Goal: Task Accomplishment & Management: Complete application form

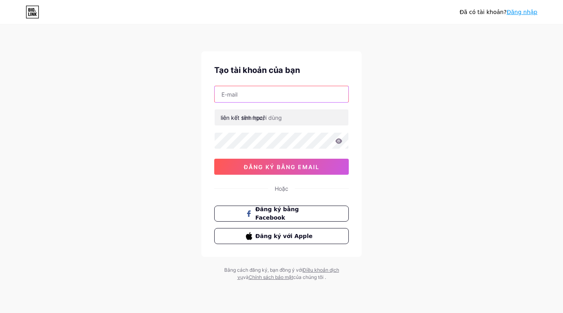
click at [250, 90] on input "text" at bounding box center [282, 94] width 134 height 16
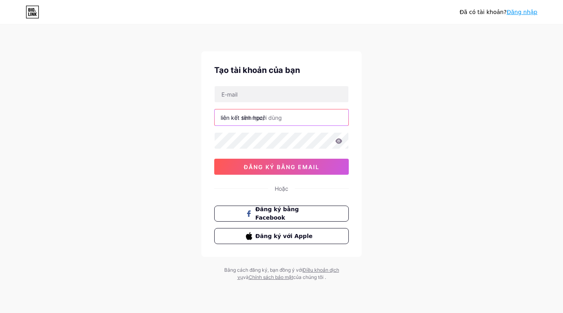
click at [277, 119] on input "text" at bounding box center [282, 117] width 134 height 16
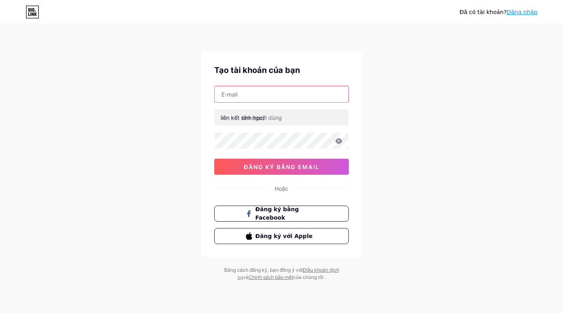
click at [233, 92] on input "text" at bounding box center [282, 94] width 134 height 16
paste input "[EMAIL_ADDRESS][DOMAIN_NAME]"
type input "[EMAIL_ADDRESS][DOMAIN_NAME]"
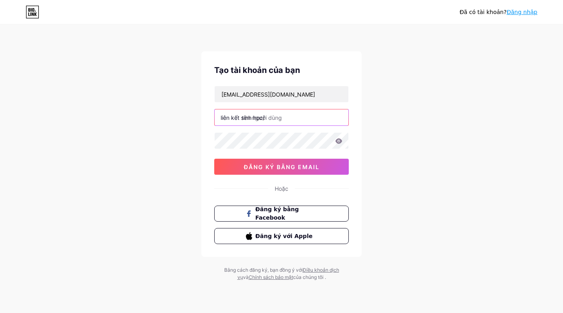
click at [276, 116] on input "text" at bounding box center [282, 117] width 134 height 16
click at [270, 119] on input "text" at bounding box center [282, 117] width 134 height 16
click at [251, 120] on font "liên kết sinh học/" at bounding box center [243, 117] width 44 height 7
click at [251, 115] on font "liên kết sinh học/" at bounding box center [243, 117] width 44 height 7
click at [253, 115] on input "text" at bounding box center [282, 117] width 134 height 16
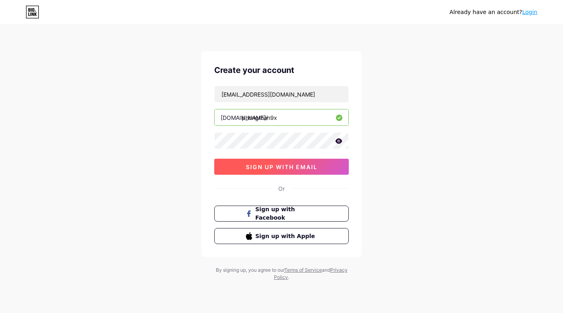
click at [274, 162] on button "sign up with email" at bounding box center [281, 167] width 135 height 16
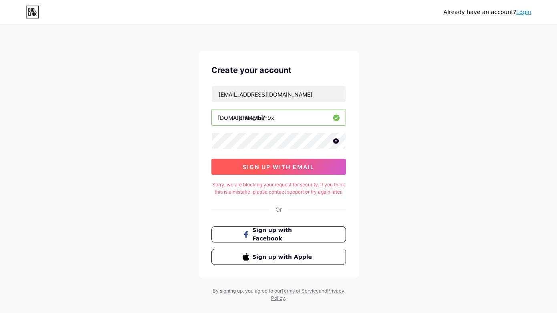
click at [296, 167] on span "sign up with email" at bounding box center [279, 166] width 72 height 7
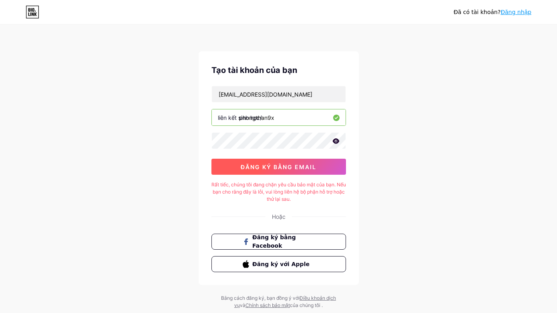
click at [301, 165] on font "đăng ký bằng email" at bounding box center [279, 166] width 76 height 7
click at [289, 114] on input "phongthan9x" at bounding box center [279, 117] width 134 height 16
type input "phongthan9xxx"
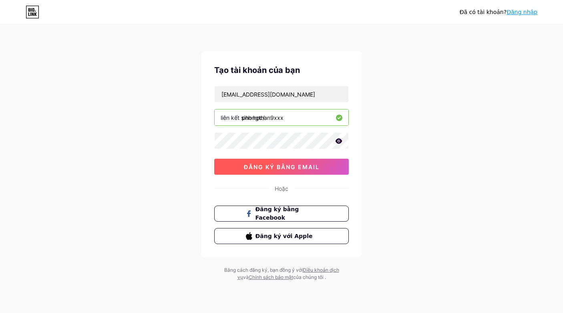
click at [330, 167] on button "đăng ký bằng email" at bounding box center [281, 167] width 135 height 16
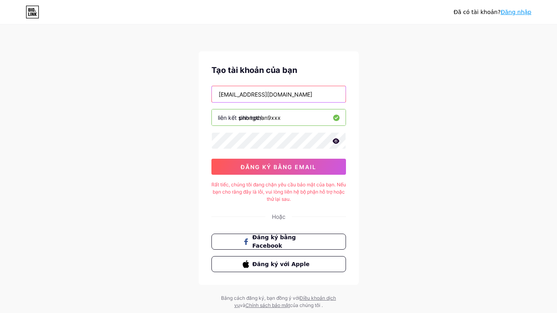
click at [293, 93] on input "[EMAIL_ADDRESS][DOMAIN_NAME]" at bounding box center [279, 94] width 134 height 16
click at [296, 240] on font "Đăng ký bằng Facebook" at bounding box center [274, 241] width 44 height 15
